Goal: Information Seeking & Learning: Learn about a topic

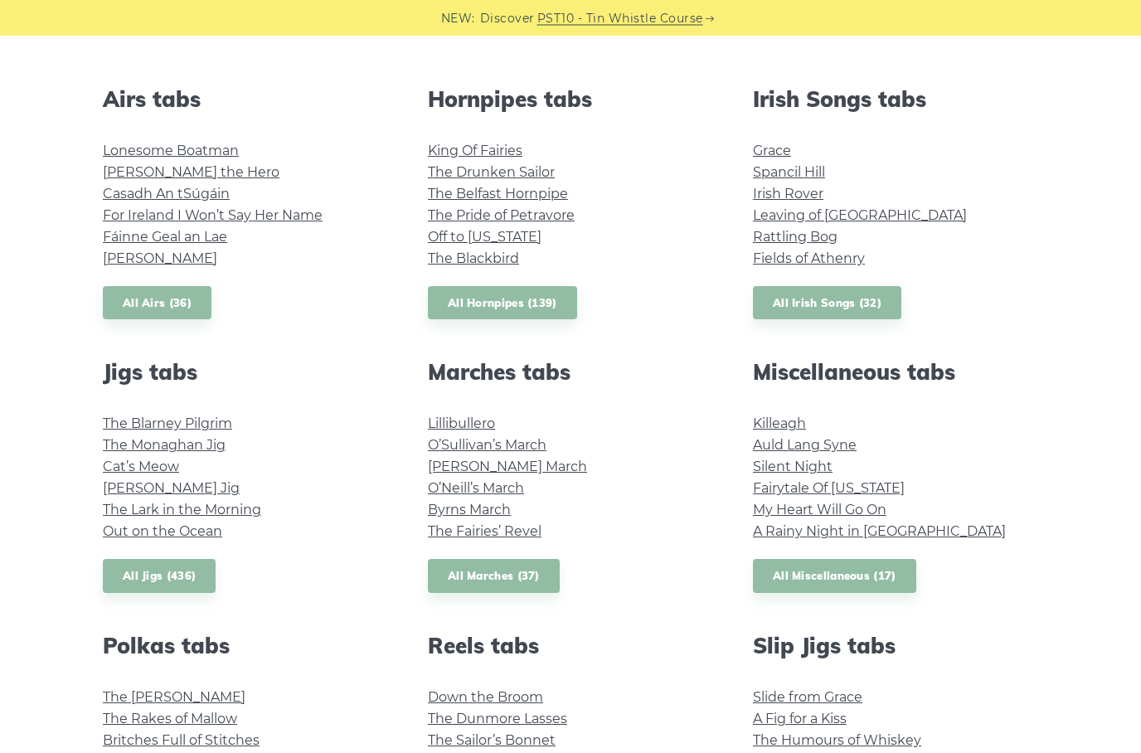
scroll to position [630, 0]
click at [851, 508] on link "My Heart Will Go On" at bounding box center [820, 509] width 134 height 16
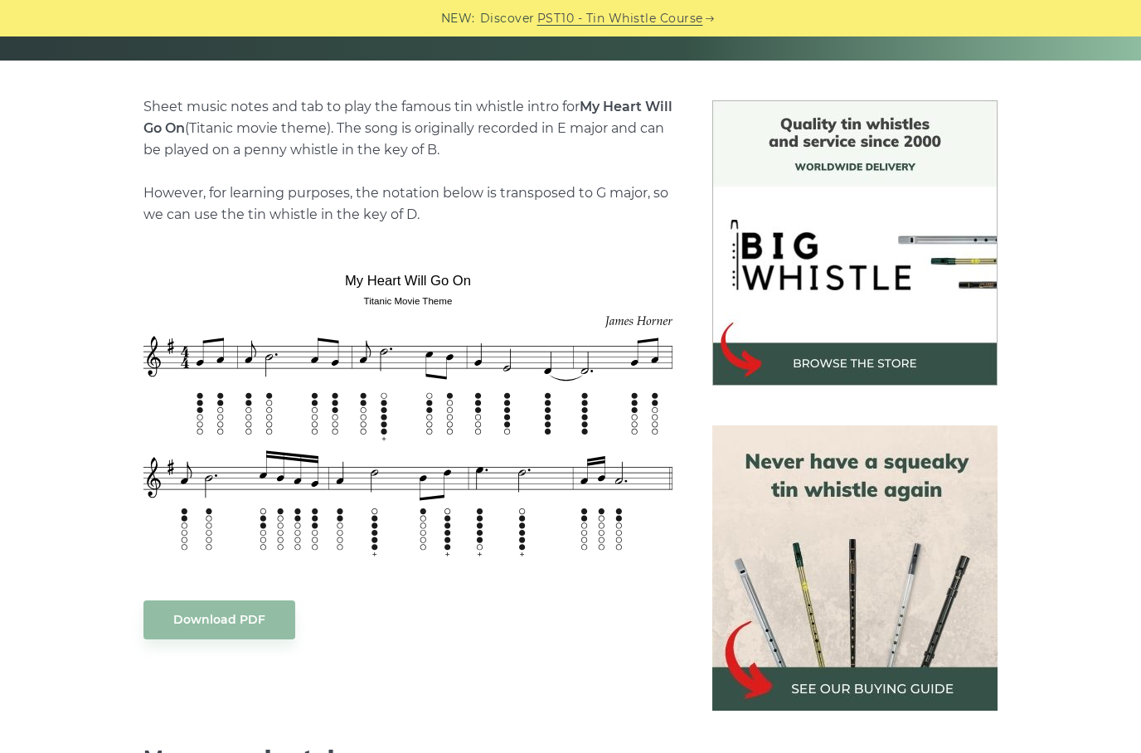
scroll to position [359, 0]
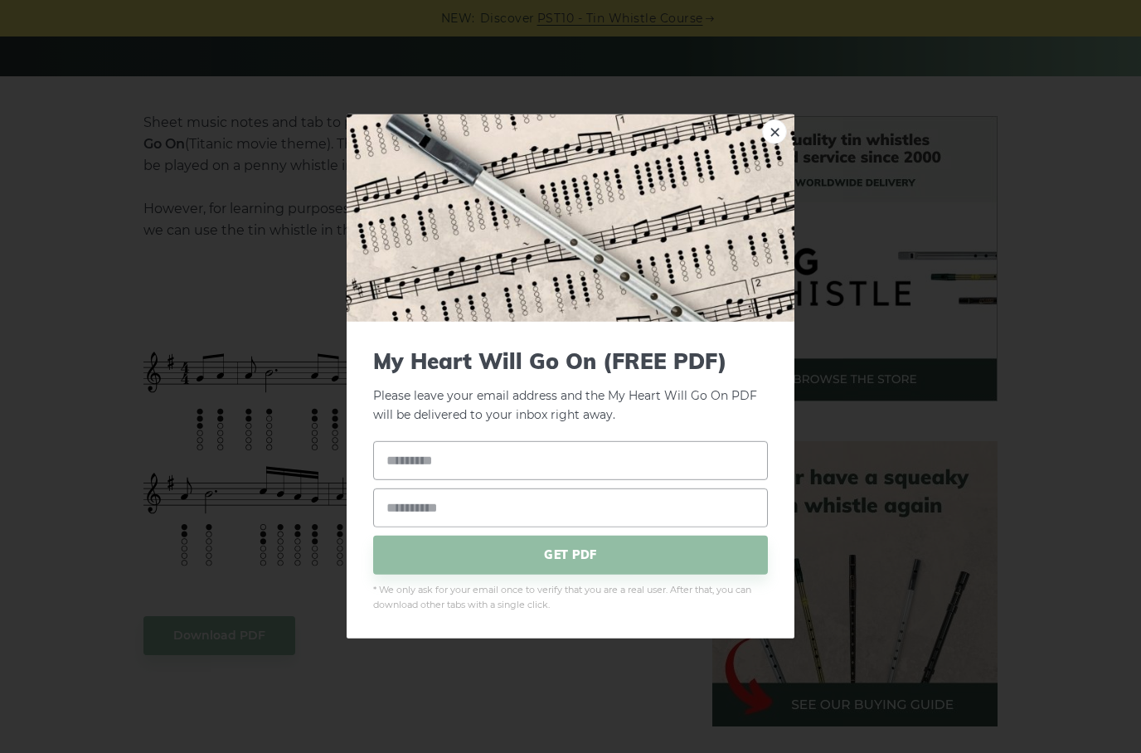
click at [776, 144] on link "×" at bounding box center [774, 131] width 25 height 25
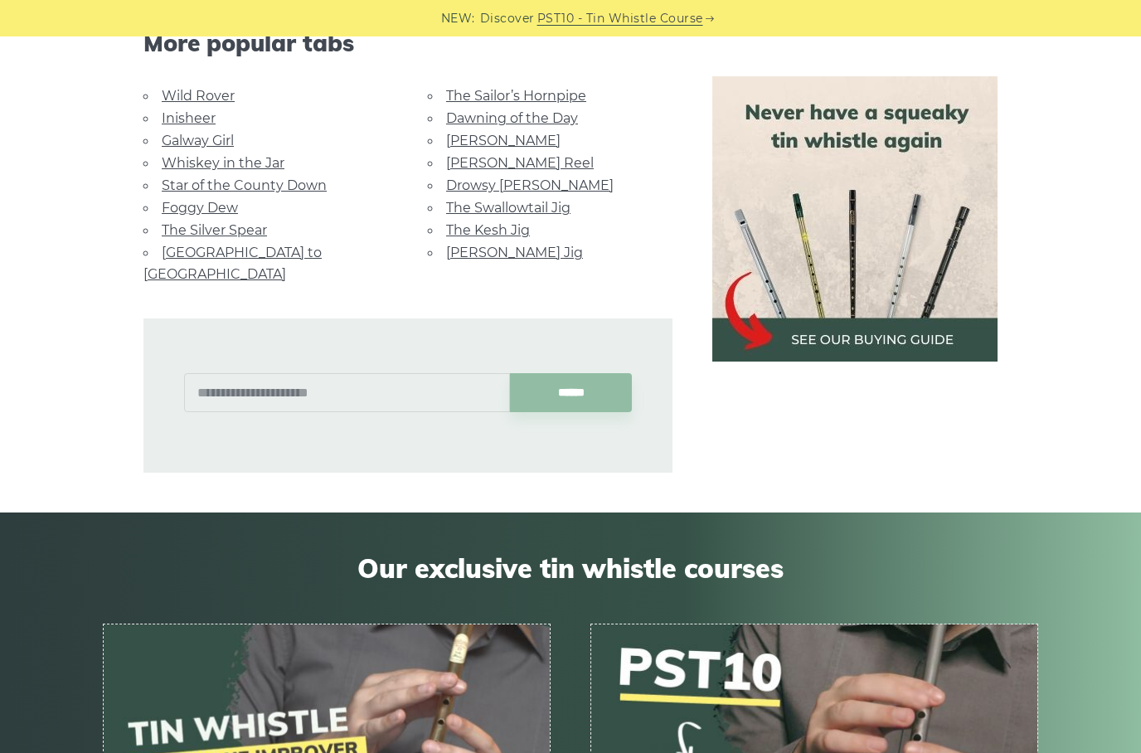
scroll to position [1082, 0]
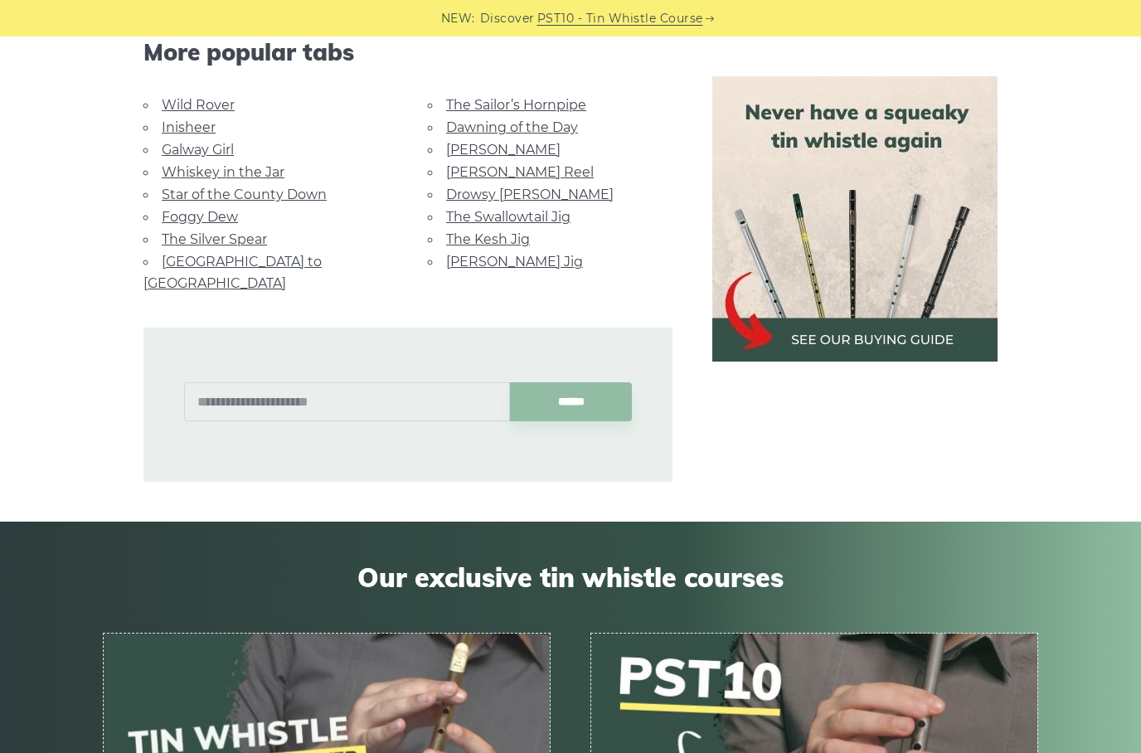
click at [168, 97] on link "Wild Rover" at bounding box center [198, 105] width 73 height 16
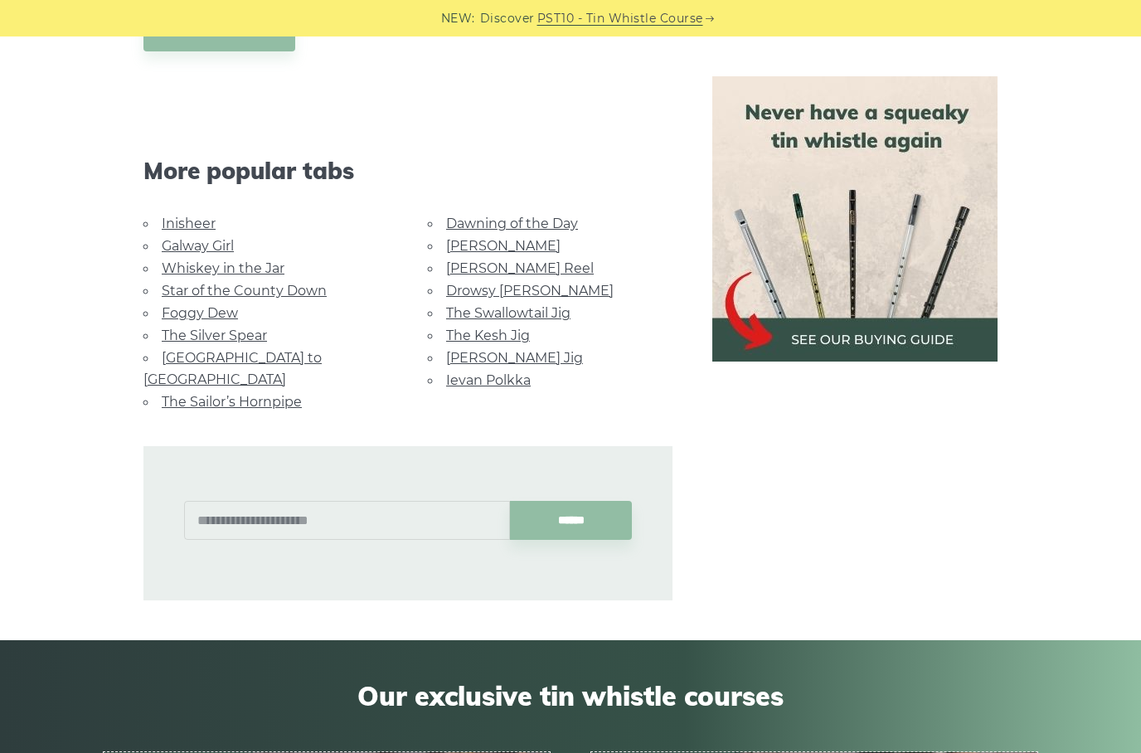
scroll to position [1618, 0]
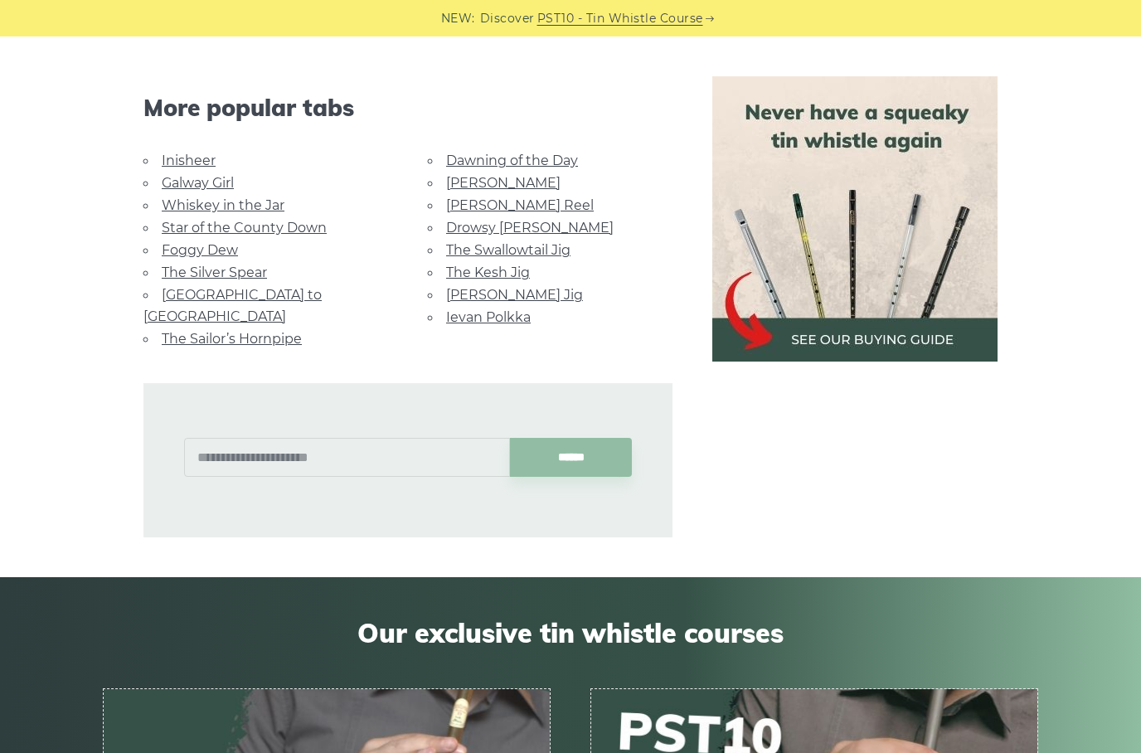
click at [257, 202] on link "Whiskey in the Jar" at bounding box center [223, 205] width 123 height 16
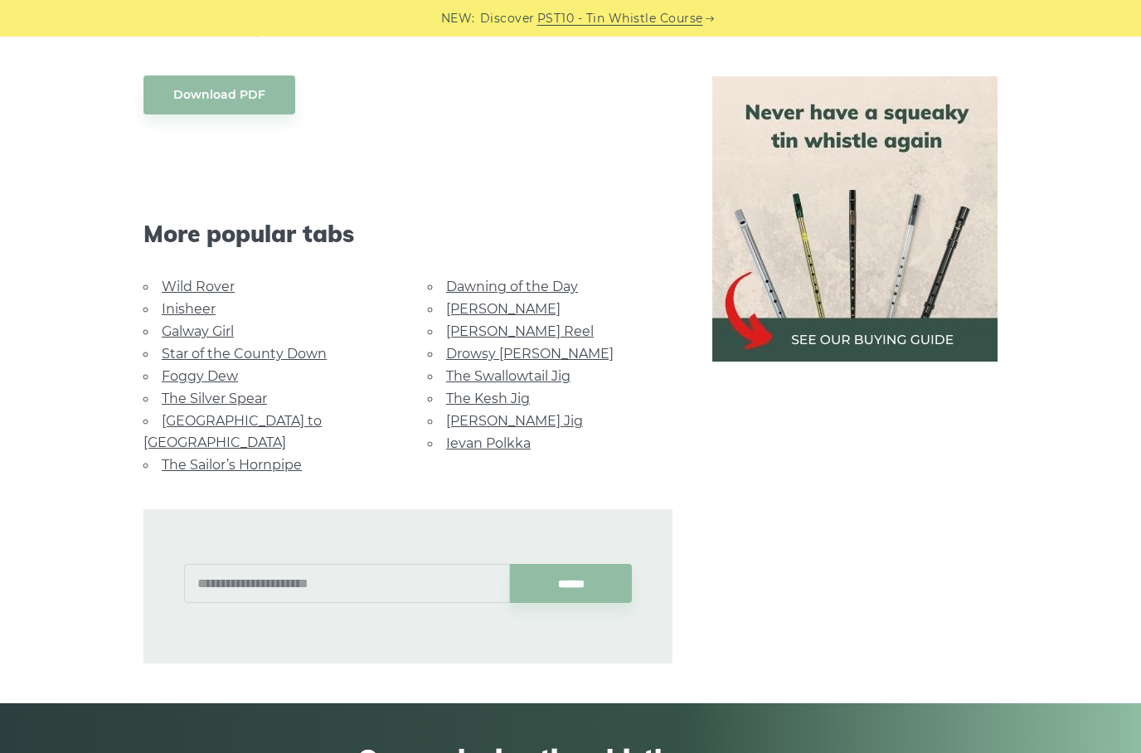
scroll to position [889, 0]
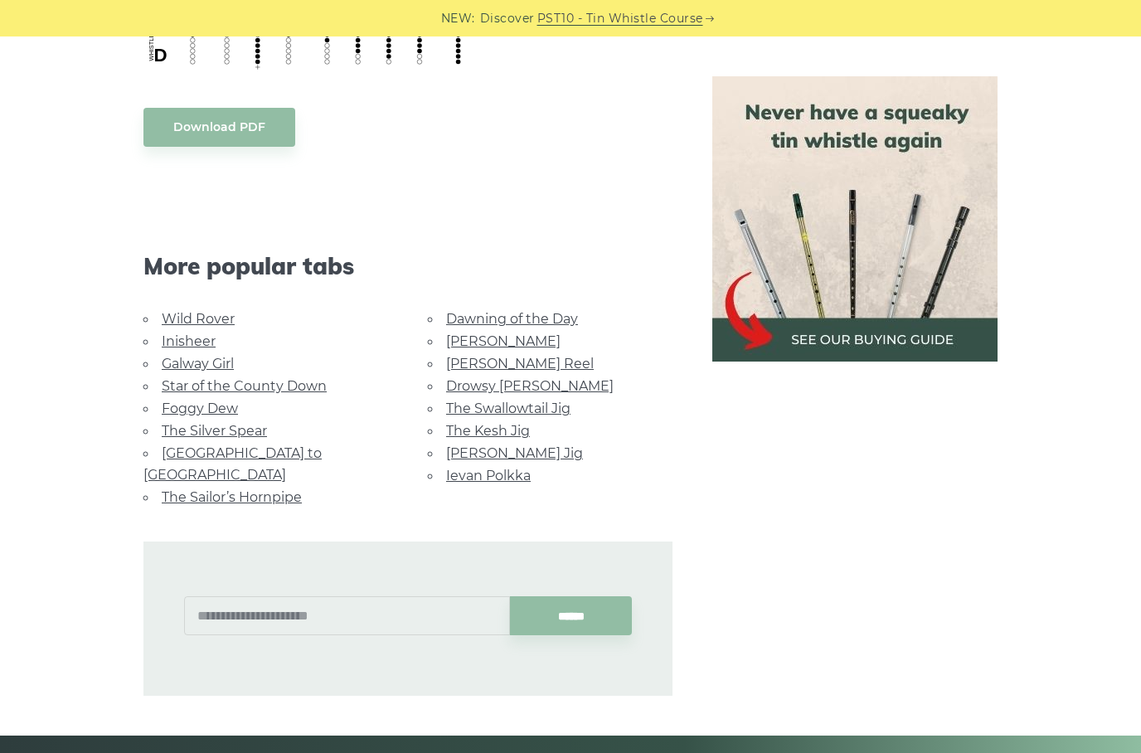
click at [459, 333] on link "[PERSON_NAME]" at bounding box center [503, 341] width 114 height 16
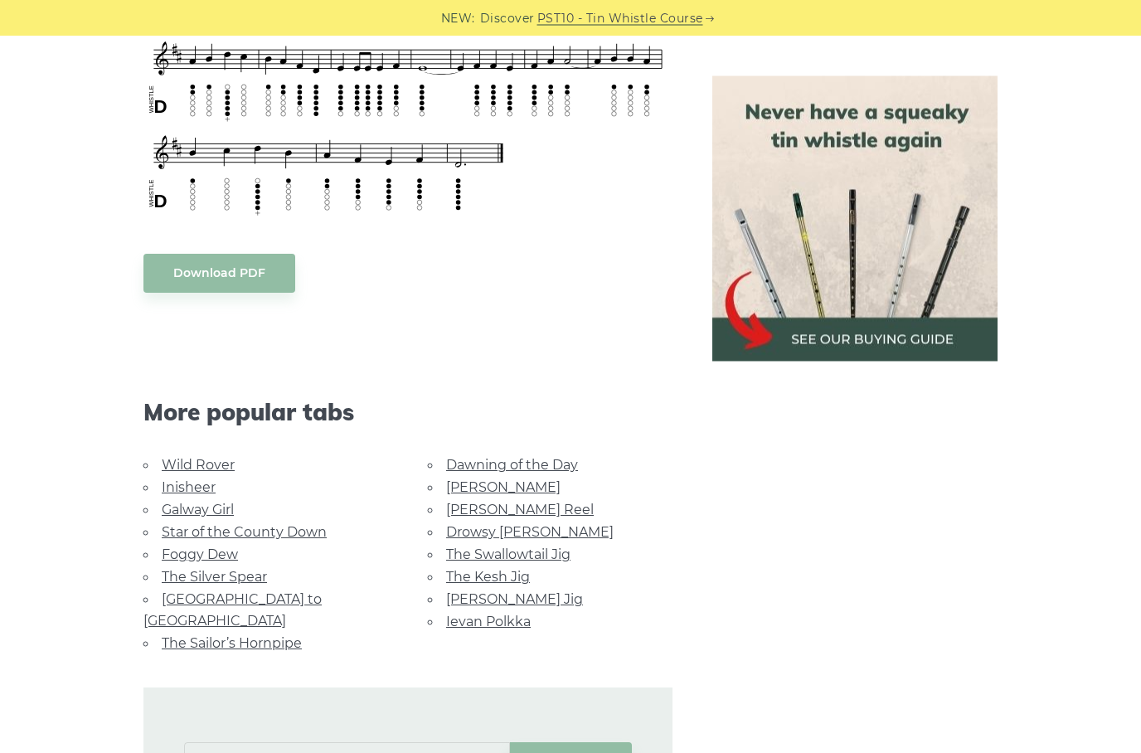
scroll to position [743, 0]
click at [164, 510] on link "Galway Girl" at bounding box center [198, 510] width 72 height 16
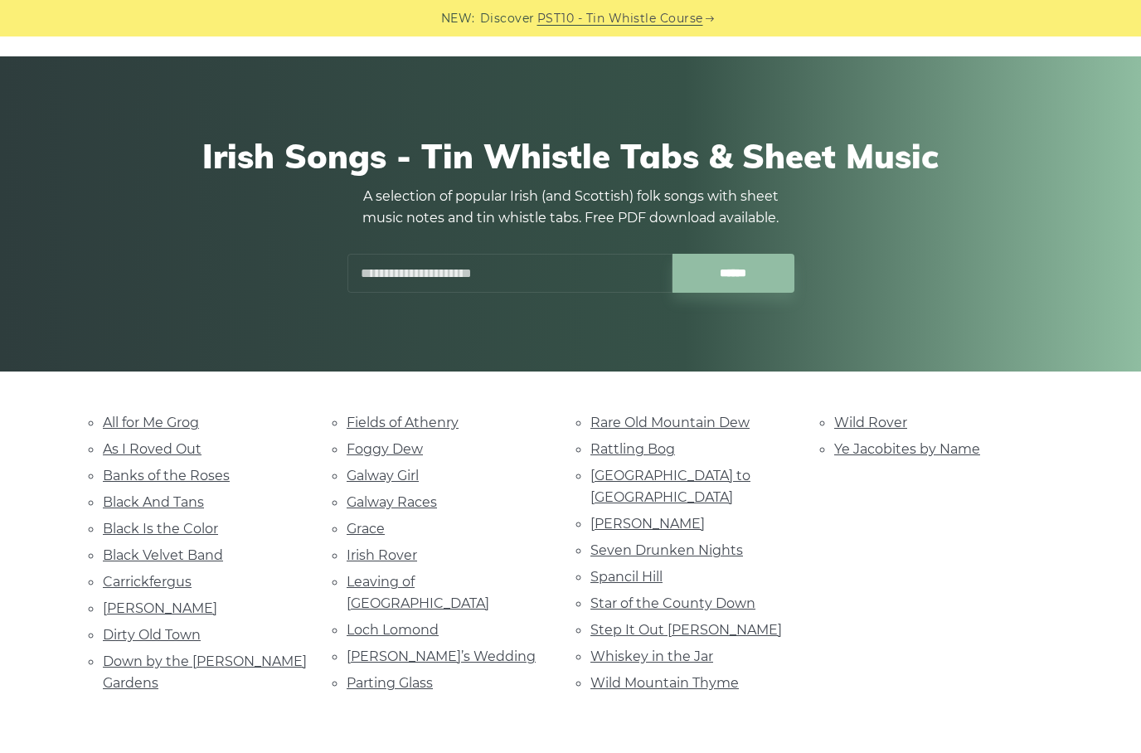
scroll to position [82, 0]
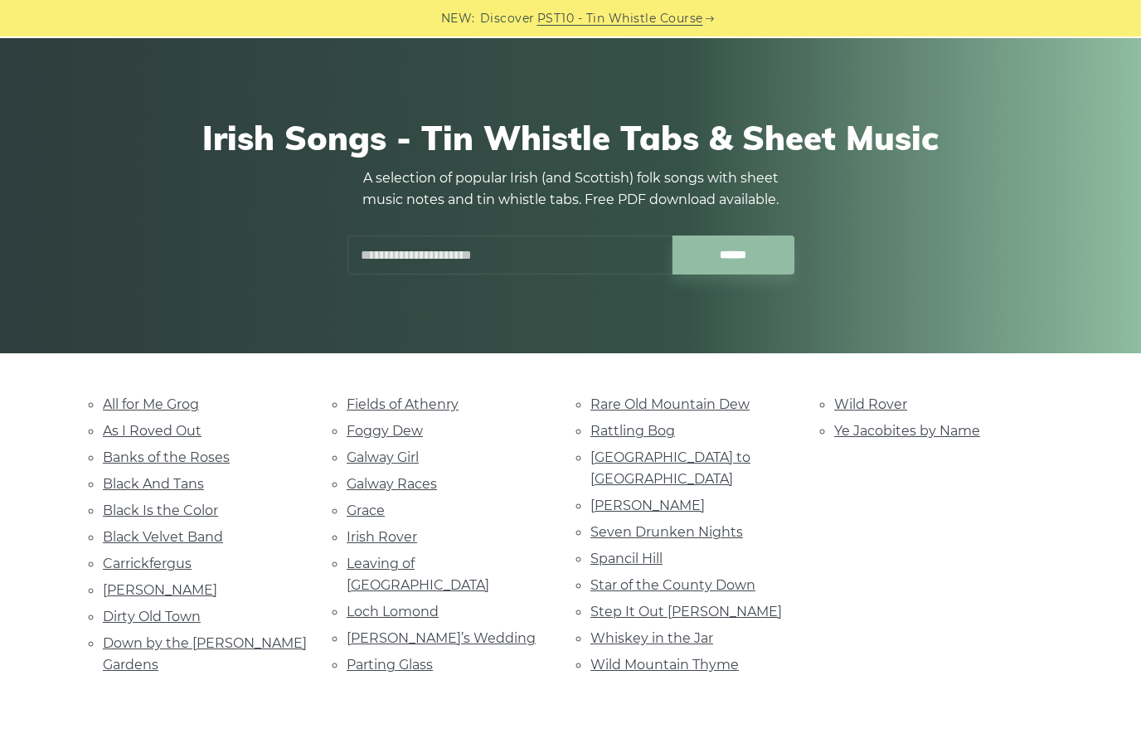
click at [114, 590] on link "[PERSON_NAME]" at bounding box center [160, 590] width 114 height 16
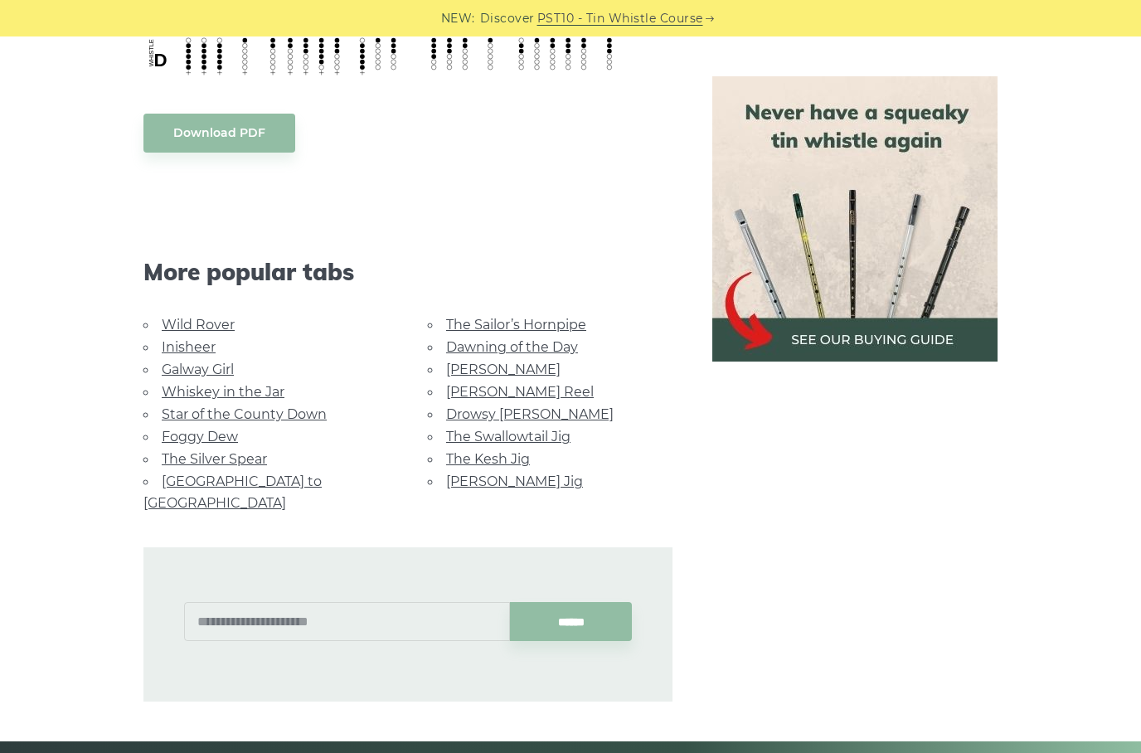
scroll to position [837, 0]
